Goal: Feedback & Contribution: Contribute content

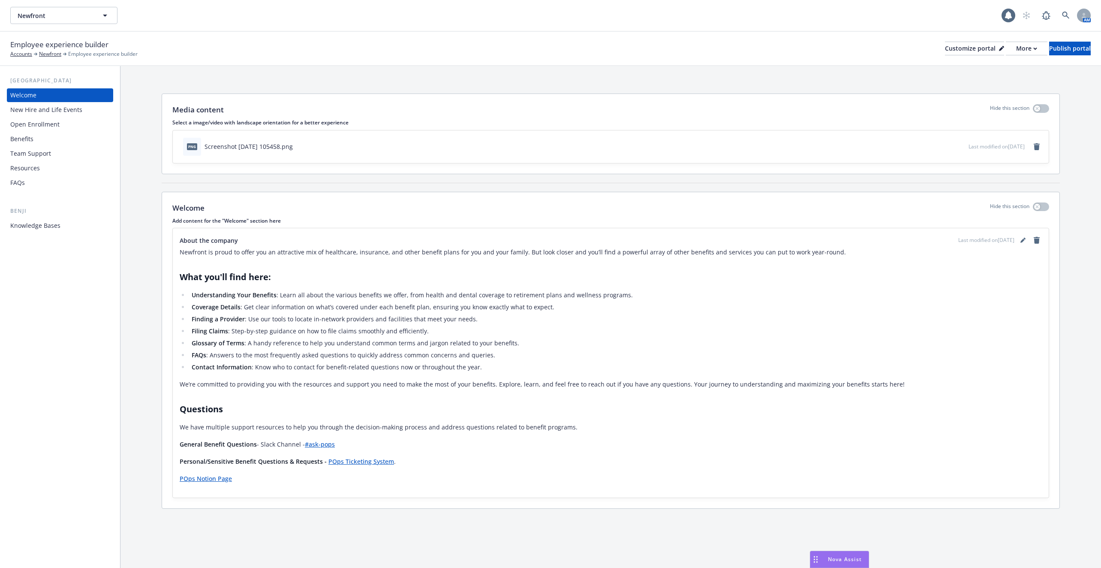
click at [61, 218] on div "Benji Knowledge Bases" at bounding box center [60, 220] width 106 height 26
click at [60, 223] on div "Knowledge Bases" at bounding box center [59, 226] width 99 height 14
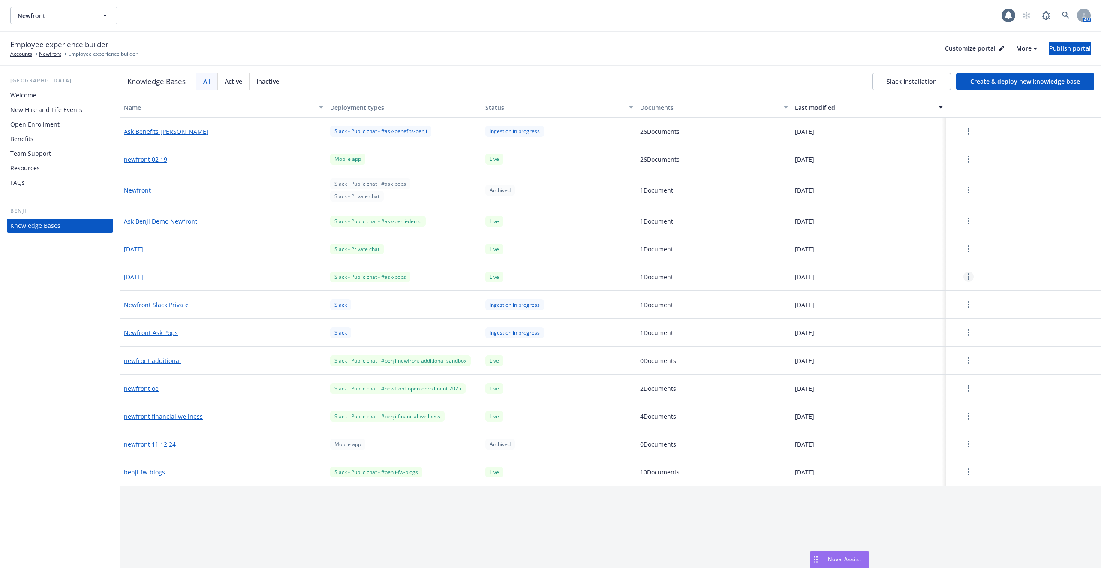
click at [971, 277] on link "more" at bounding box center [968, 276] width 10 height 10
click at [971, 328] on div "Edit configuration" at bounding box center [969, 332] width 113 height 14
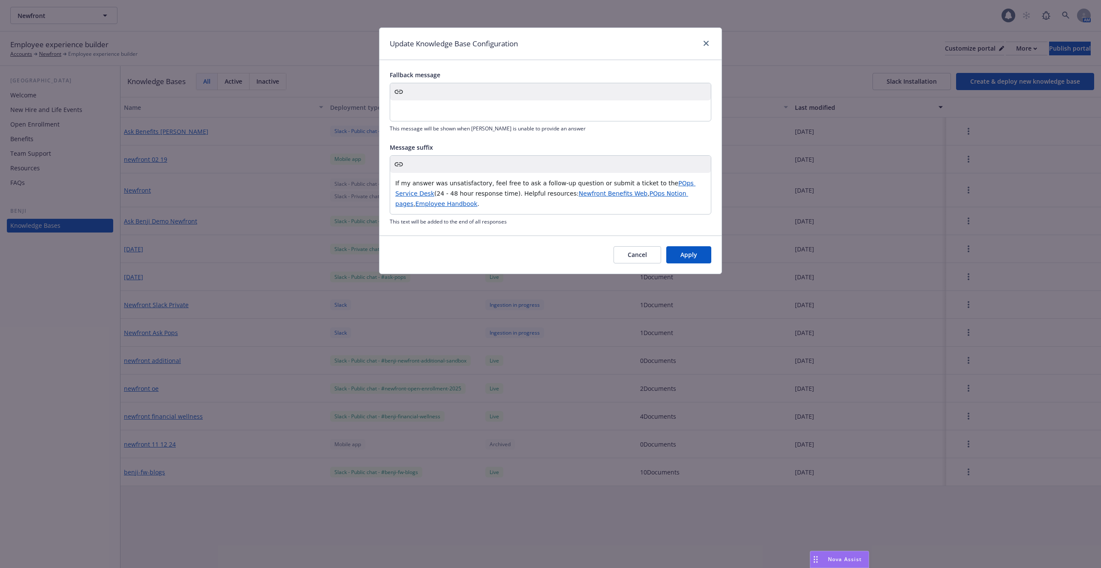
drag, startPoint x: 673, startPoint y: 255, endPoint x: 628, endPoint y: 255, distance: 45.9
click at [628, 255] on div "Cancel Apply" at bounding box center [550, 254] width 342 height 38
click at [628, 255] on button "Cancel" at bounding box center [637, 254] width 48 height 17
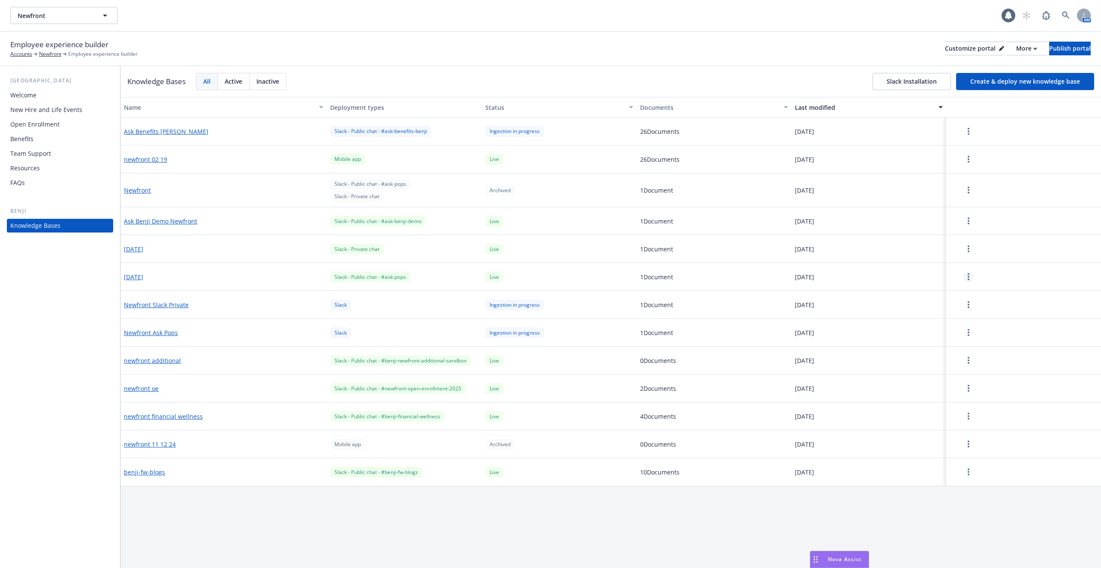
click at [970, 274] on link "more" at bounding box center [968, 276] width 10 height 10
click at [959, 329] on div "Edit configuration" at bounding box center [969, 332] width 113 height 14
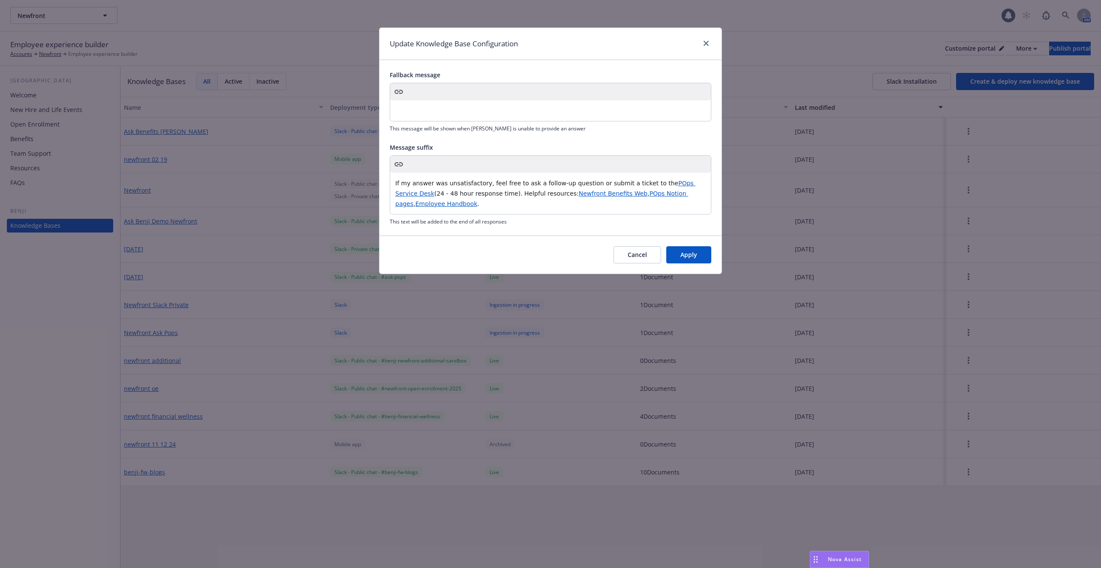
click at [652, 248] on button "Cancel" at bounding box center [637, 254] width 48 height 17
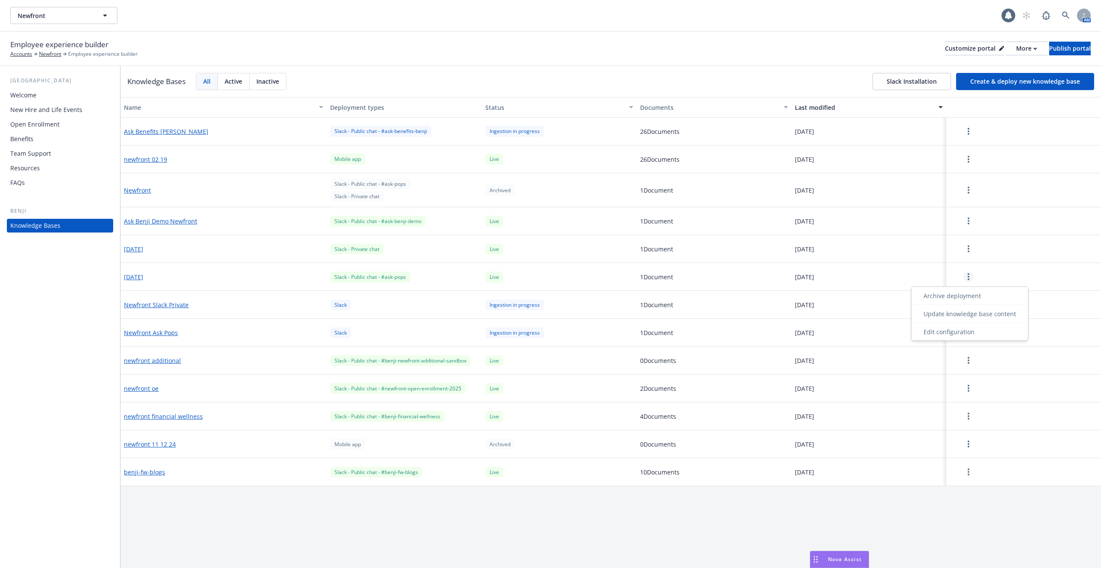
click at [968, 281] on link "more" at bounding box center [968, 276] width 10 height 10
click at [974, 309] on div "Update knowledge base content" at bounding box center [969, 314] width 113 height 14
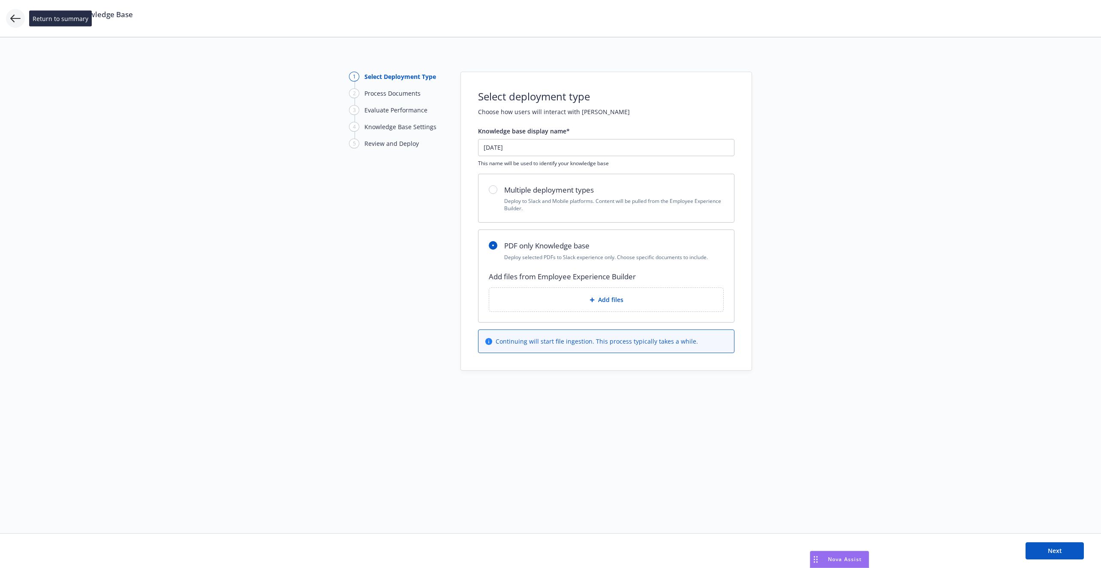
click at [11, 16] on icon at bounding box center [15, 18] width 10 height 10
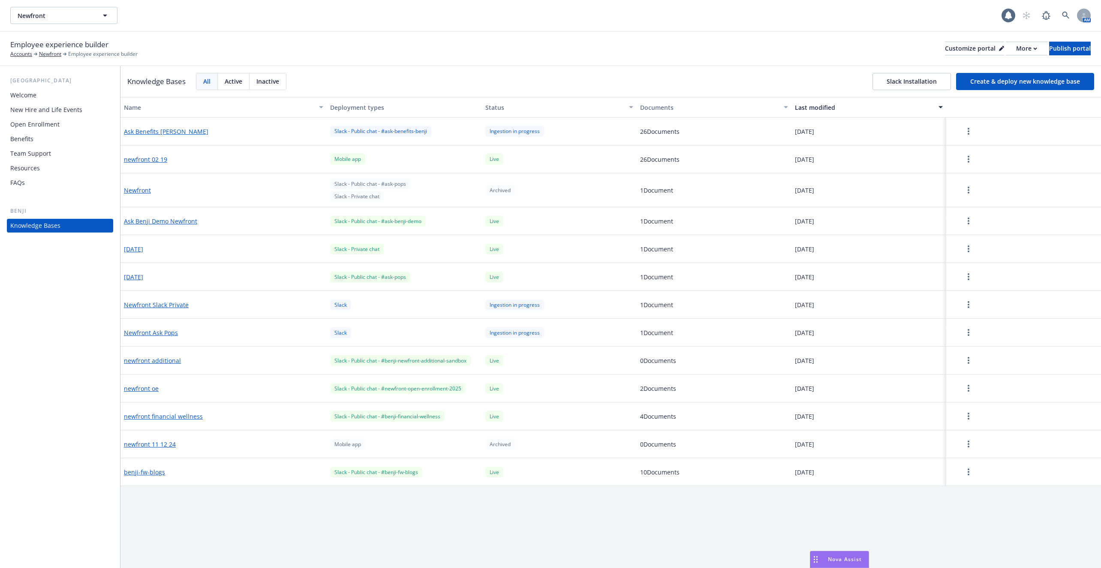
click at [143, 276] on button "[DATE]" at bounding box center [133, 276] width 19 height 9
click at [977, 277] on button "button" at bounding box center [969, 276] width 38 height 17
click at [968, 310] on div "Update knowledge base content" at bounding box center [969, 314] width 113 height 14
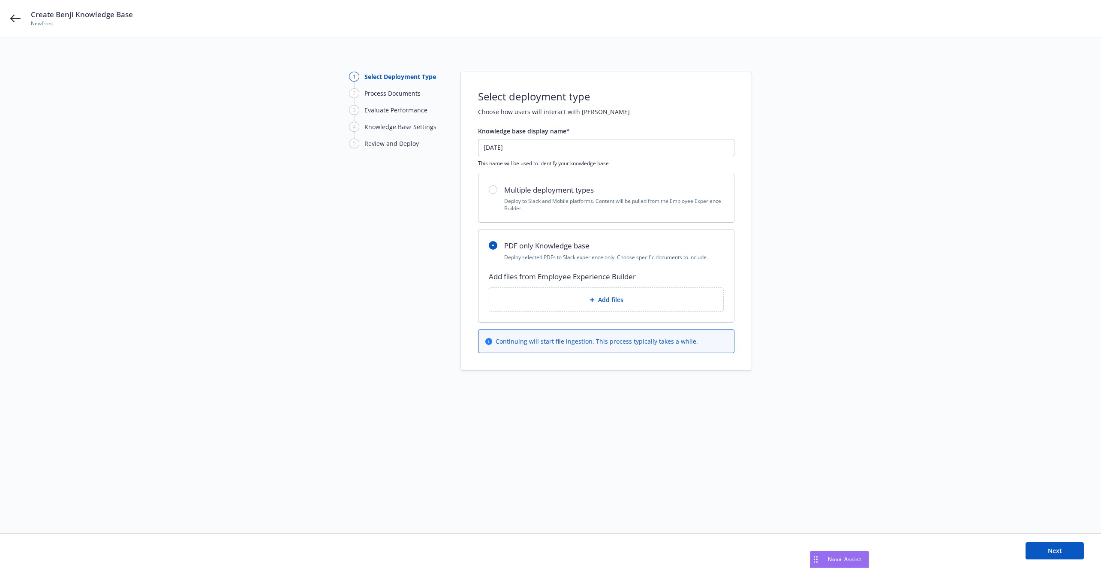
click at [573, 289] on div "Add files" at bounding box center [606, 300] width 234 height 24
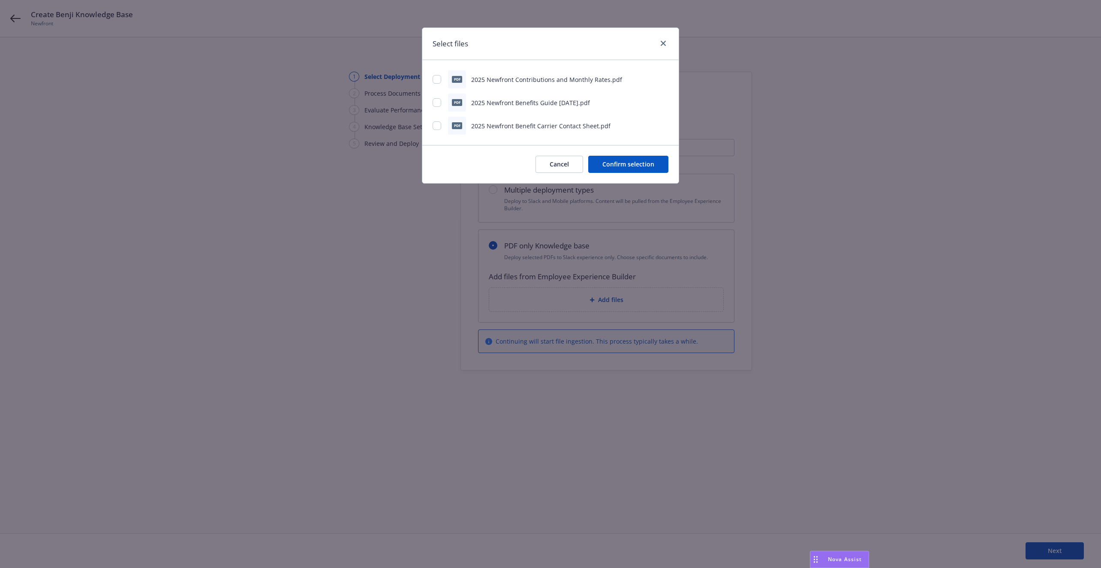
click at [430, 101] on div "pdf 2025 Newfront Contributions and Monthly Rates.pdf pdf 2025 Newfront Benefit…" at bounding box center [550, 102] width 256 height 85
click at [451, 95] on div "pdf" at bounding box center [457, 102] width 18 height 18
click at [430, 98] on div "pdf 2025 Newfront Contributions and Monthly Rates.pdf pdf 2025 Newfront Benefit…" at bounding box center [550, 102] width 256 height 85
click at [438, 100] on input "checkbox" at bounding box center [437, 102] width 9 height 9
checkbox input "true"
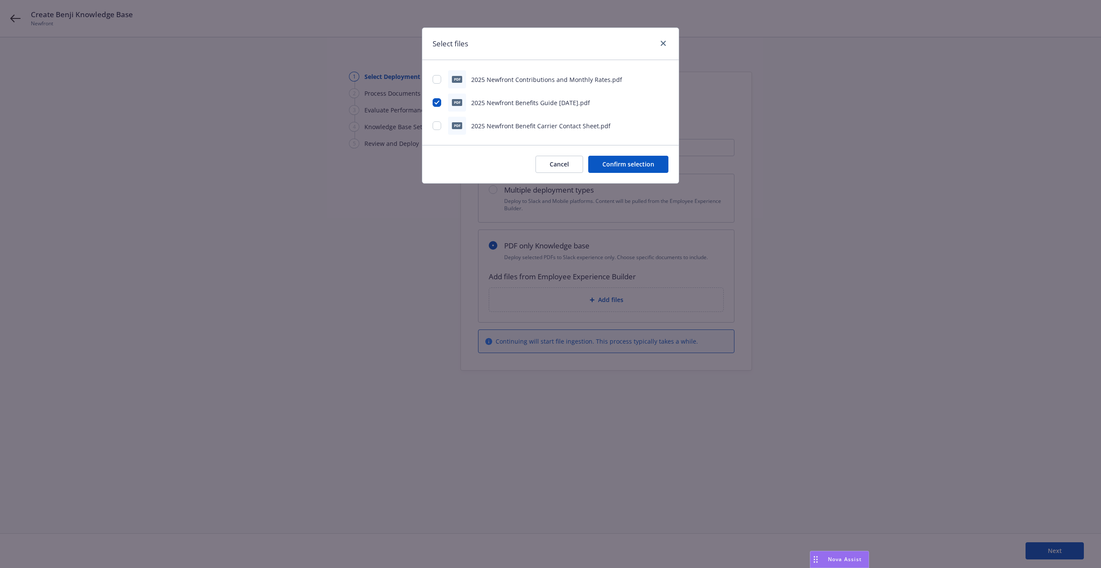
click at [613, 169] on button "Confirm selection" at bounding box center [628, 164] width 80 height 17
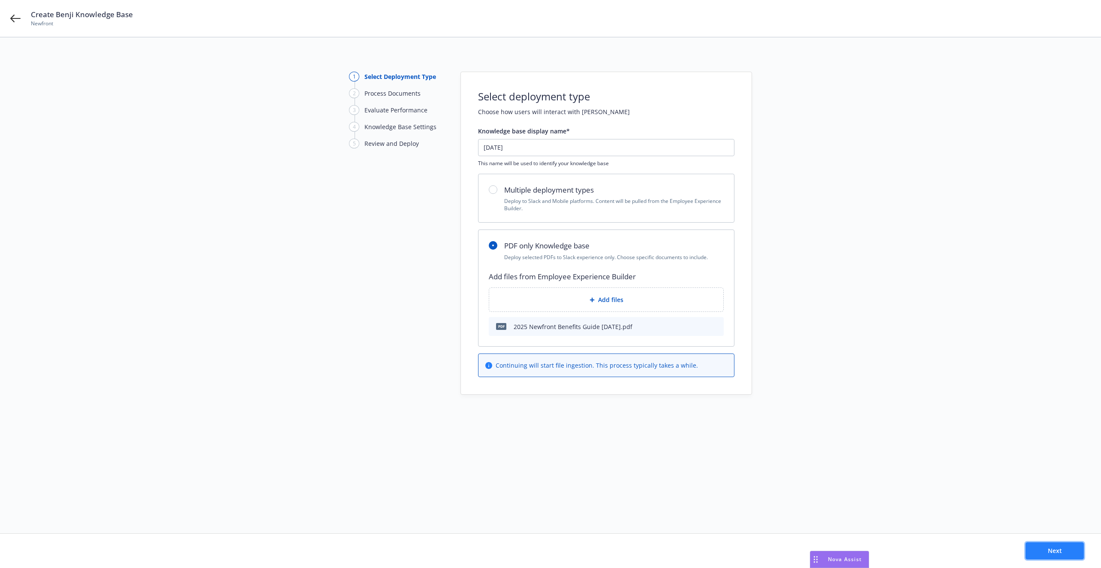
click at [1050, 548] on span "Next" at bounding box center [1055, 550] width 14 height 8
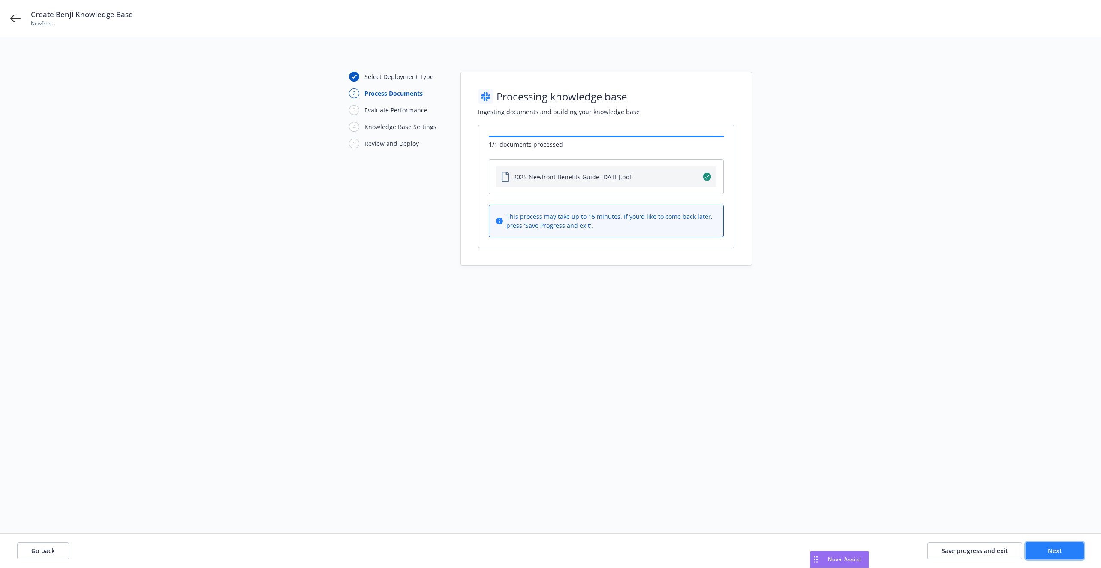
click at [1065, 551] on button "Next" at bounding box center [1054, 550] width 58 height 17
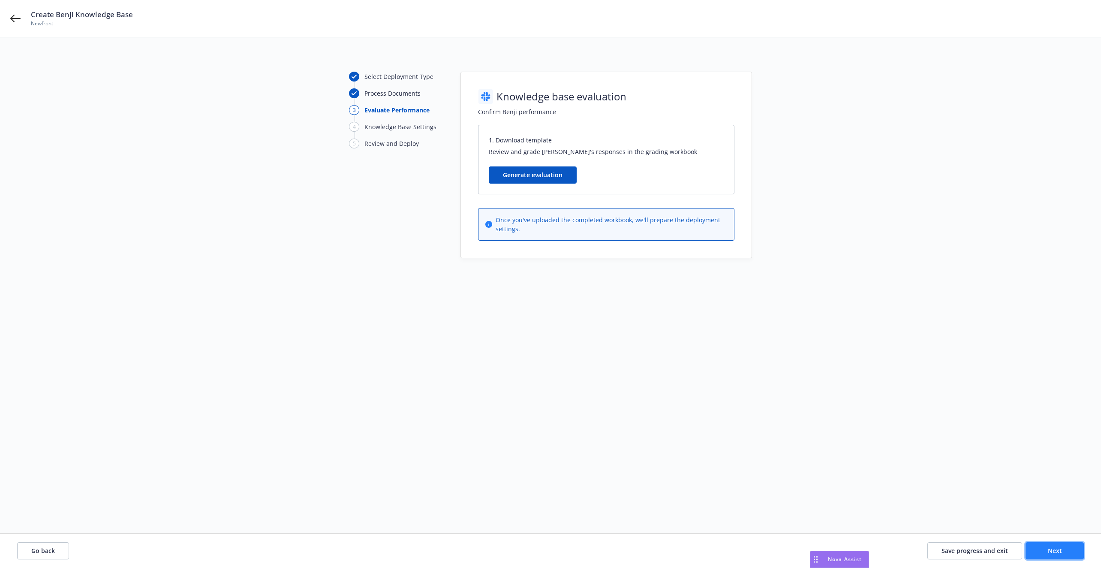
click at [1065, 551] on button "Next" at bounding box center [1054, 550] width 58 height 17
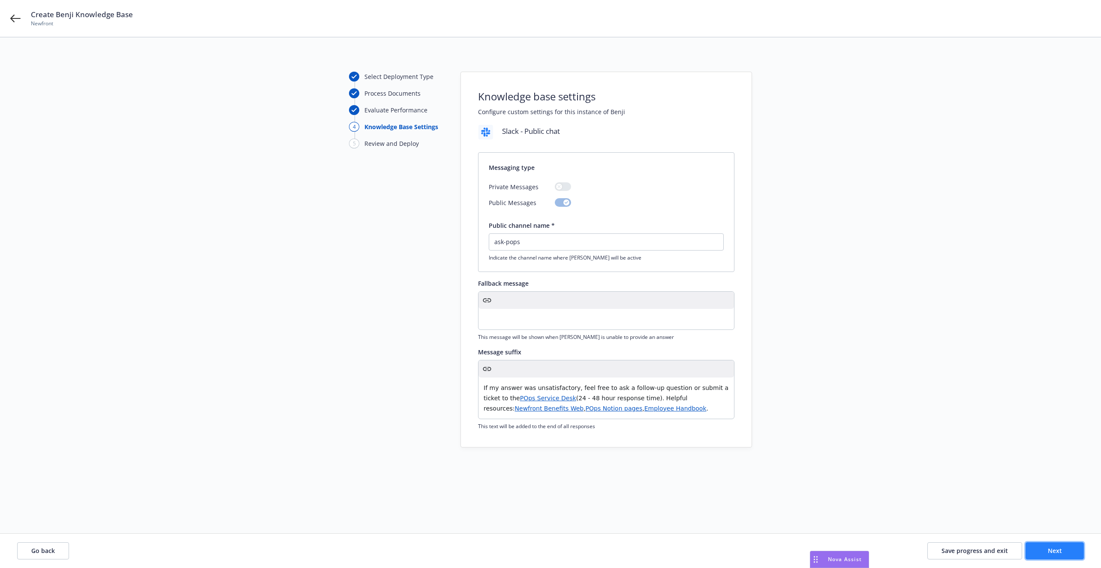
click at [1065, 551] on button "Next" at bounding box center [1054, 550] width 58 height 17
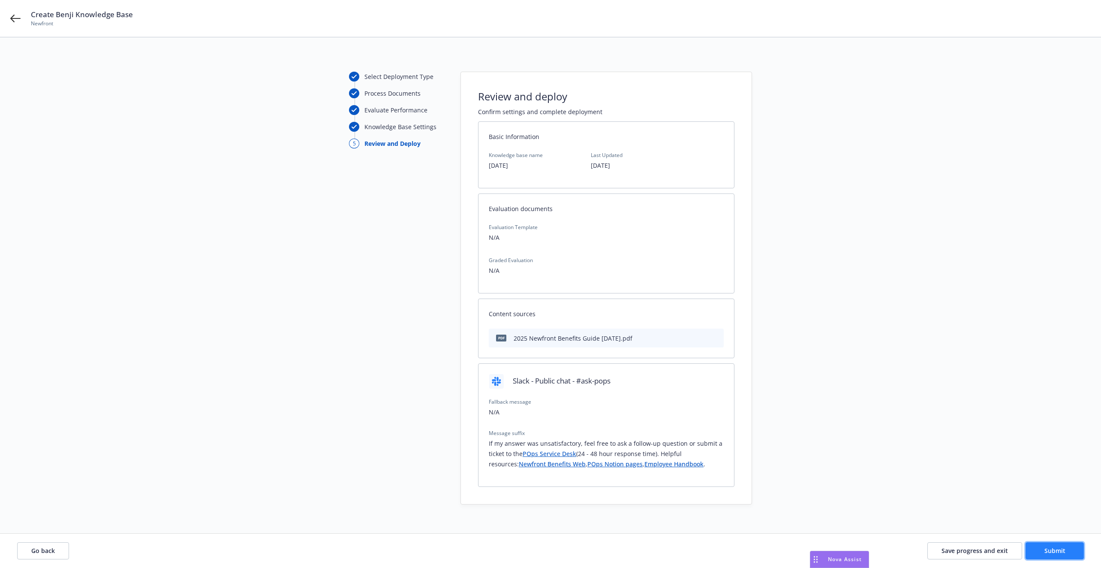
click at [1065, 551] on button "Submit" at bounding box center [1054, 550] width 58 height 17
